Goal: Task Accomplishment & Management: Use online tool/utility

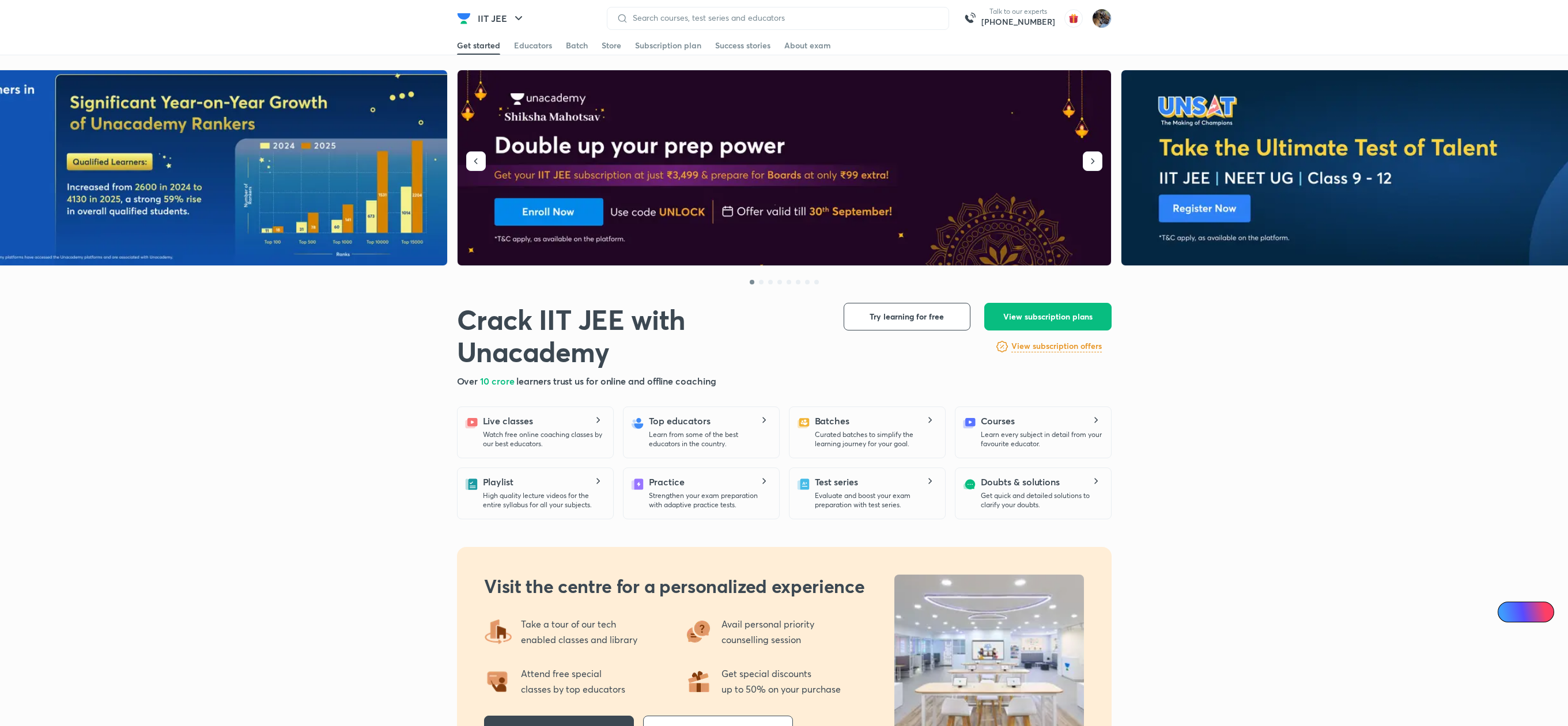
click at [1104, 15] on img at bounding box center [1101, 18] width 20 height 20
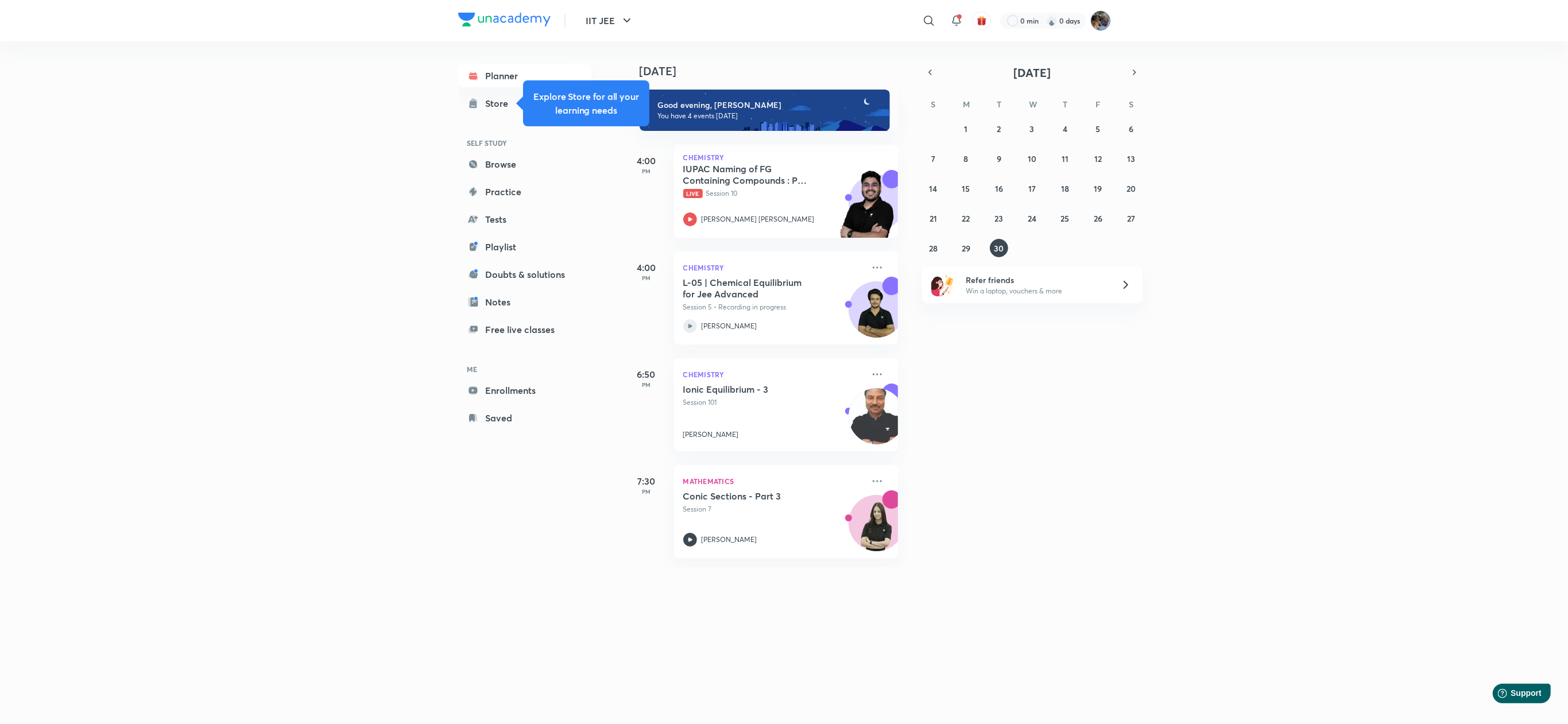
click at [1101, 13] on img at bounding box center [1101, 21] width 19 height 19
click at [1015, 188] on p "Educator dashboard" at bounding box center [1051, 192] width 99 height 10
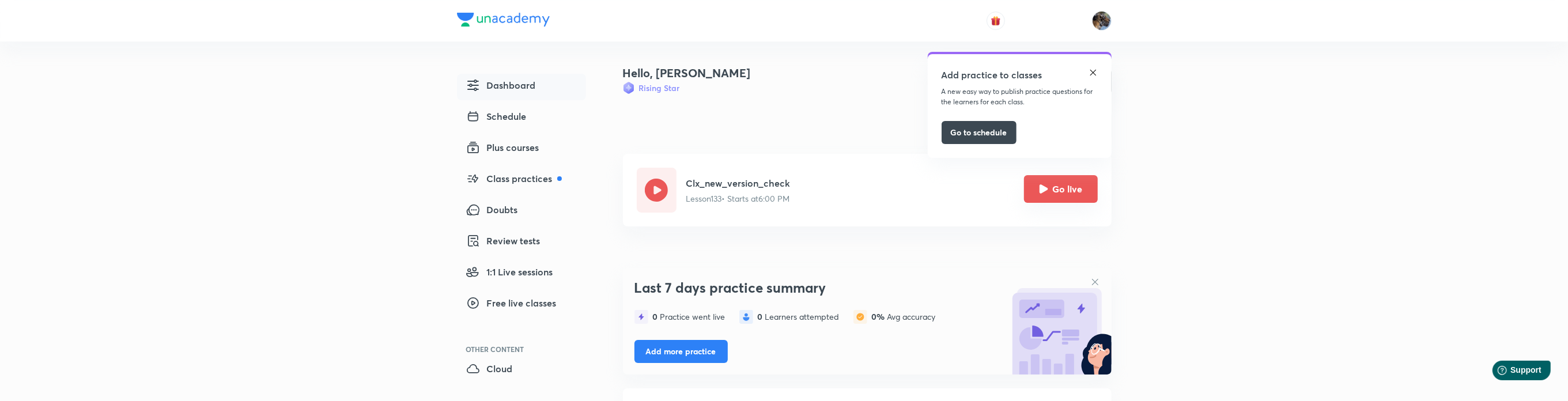
click at [1078, 188] on button "Go live" at bounding box center [1060, 189] width 74 height 28
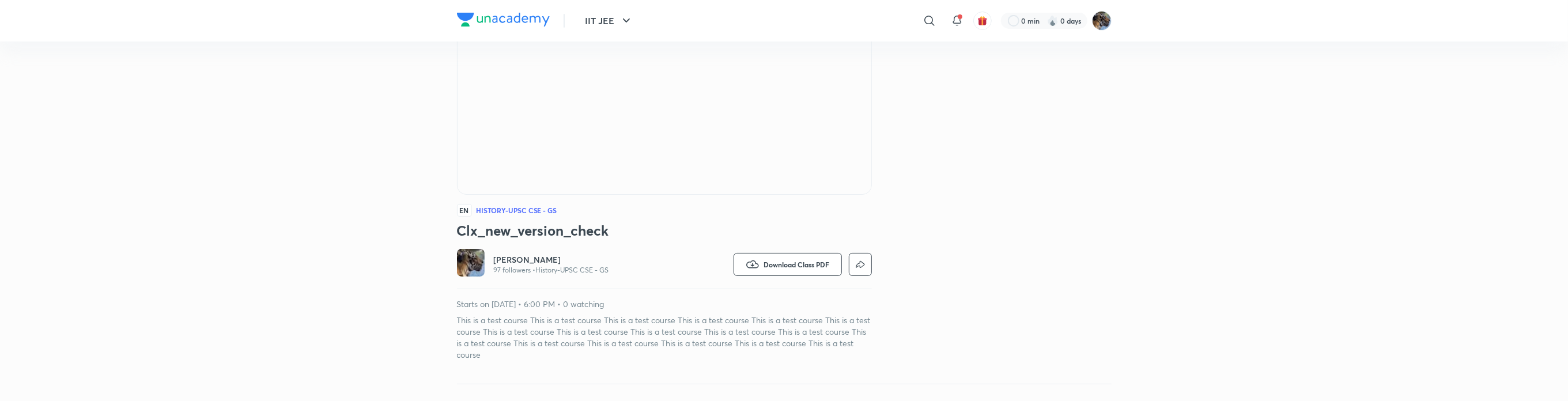
scroll to position [165, 0]
